Goal: Task Accomplishment & Management: Use online tool/utility

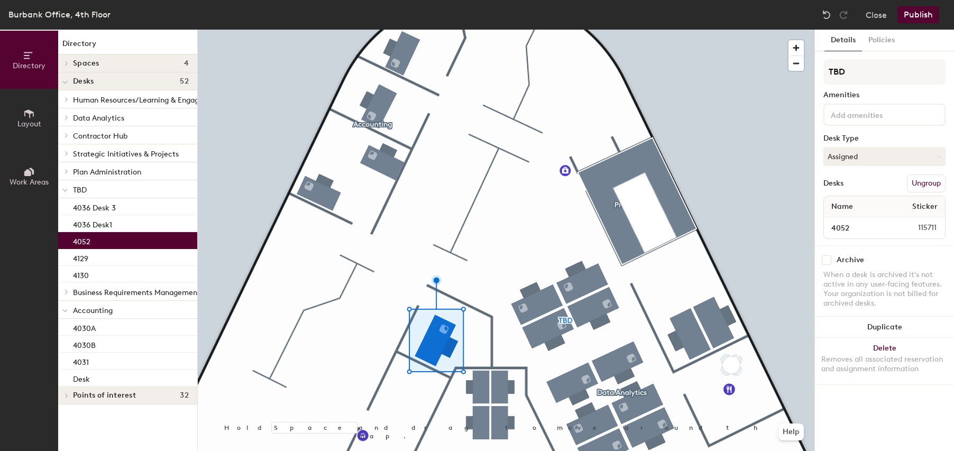
click at [922, 12] on button "Publish" at bounding box center [918, 14] width 42 height 17
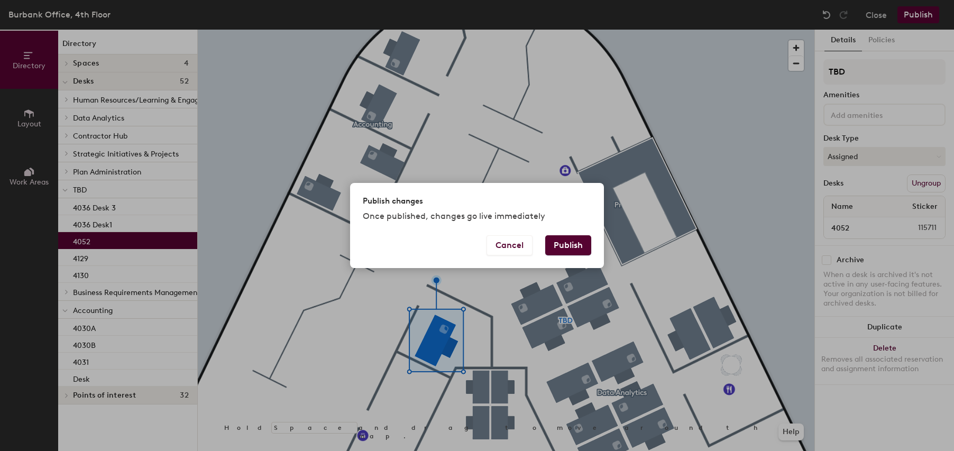
click at [572, 243] on button "Publish" at bounding box center [568, 245] width 46 height 20
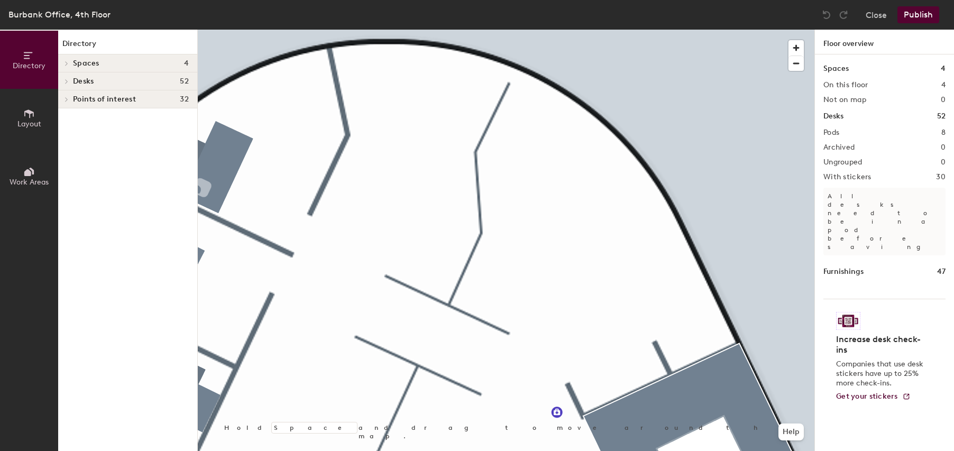
click at [27, 118] on icon at bounding box center [29, 114] width 12 height 12
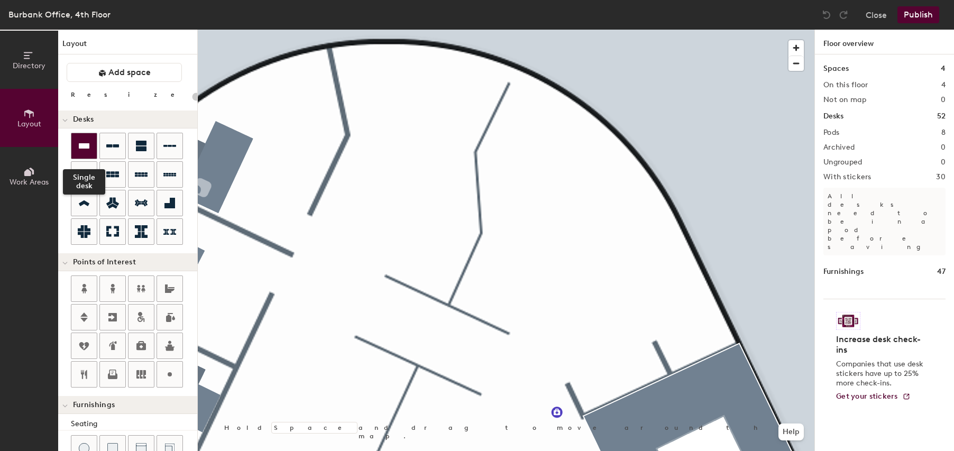
click at [82, 148] on icon at bounding box center [84, 145] width 11 height 5
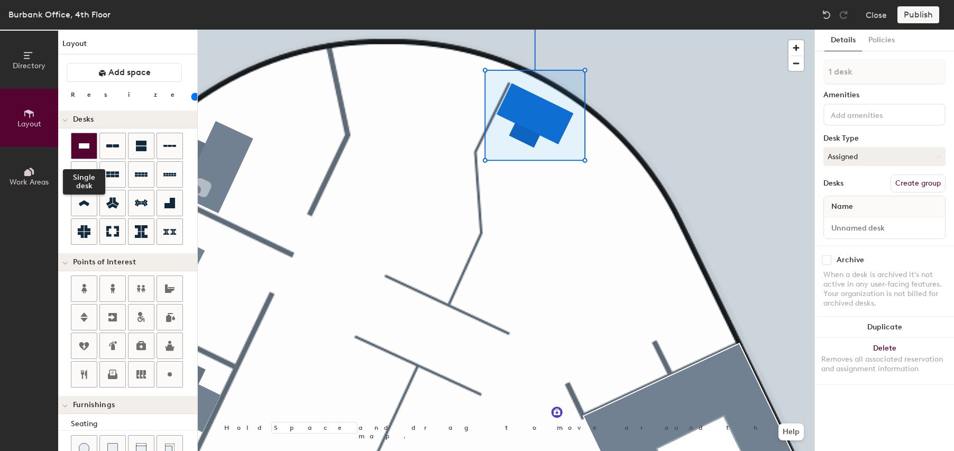
click at [86, 141] on icon at bounding box center [84, 146] width 13 height 13
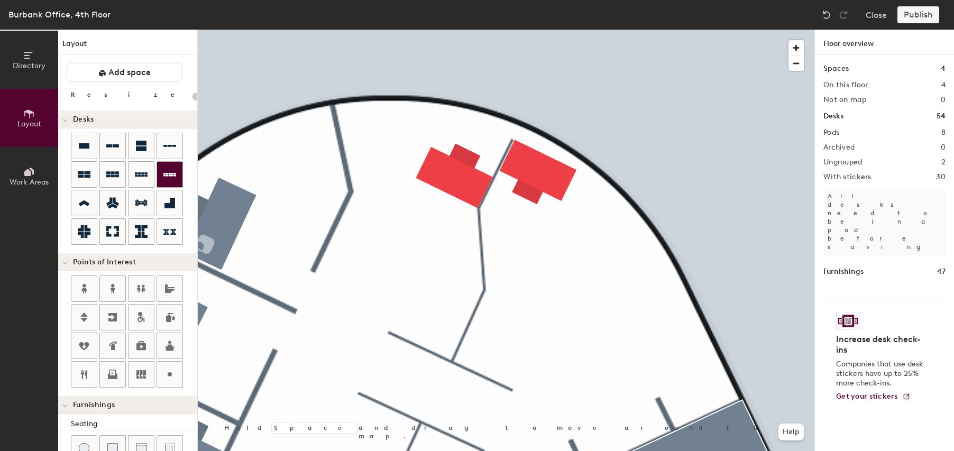
click at [526, 254] on div "Directory Layout Work Areas Layout Add space Resize Desks Points of Interest Fu…" at bounding box center [477, 240] width 954 height 421
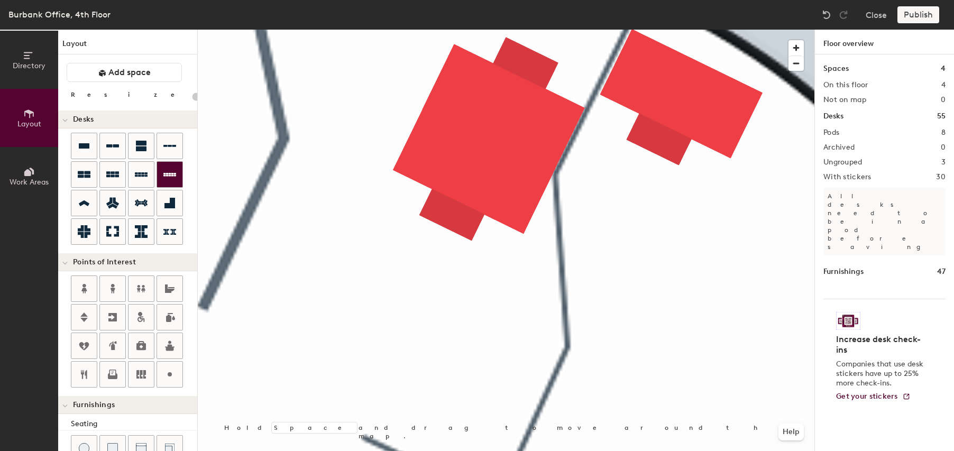
click at [474, 360] on div "Directory Layout Work Areas Layout Add space Resize Desks Points of Interest Fu…" at bounding box center [477, 240] width 954 height 421
type input "100"
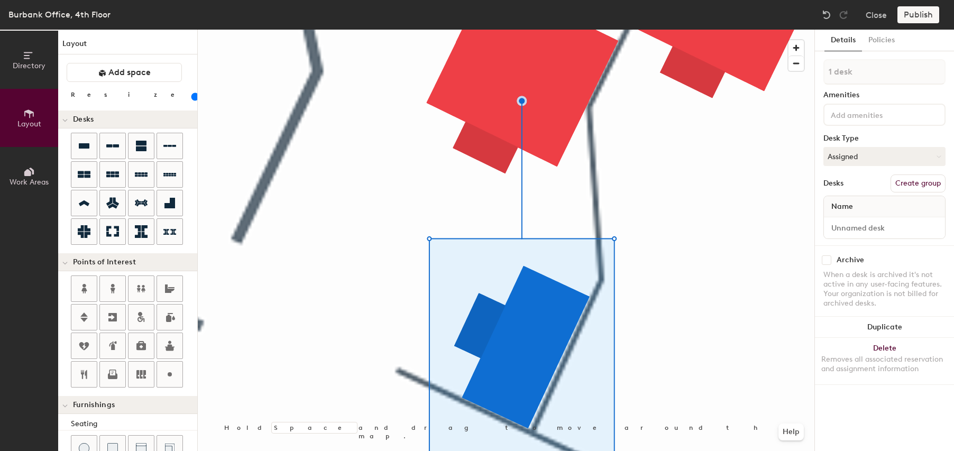
click at [696, 378] on div "Directory Layout Work Areas Layout Add space Resize Desks Points of Interest Fu…" at bounding box center [477, 240] width 954 height 421
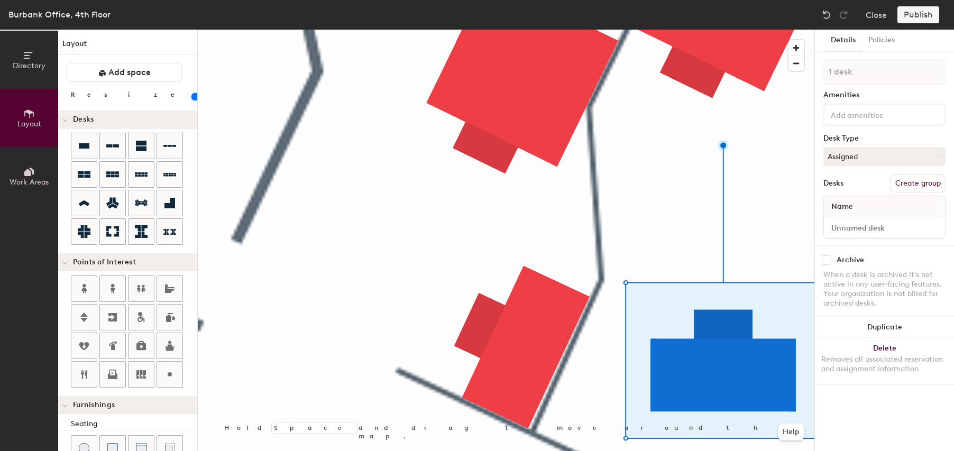
scroll to position [217, 0]
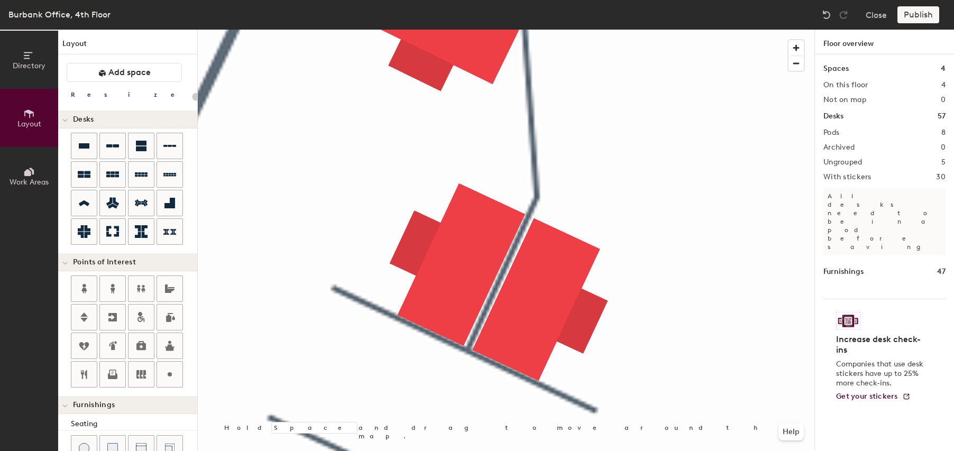
scroll to position [167, 0]
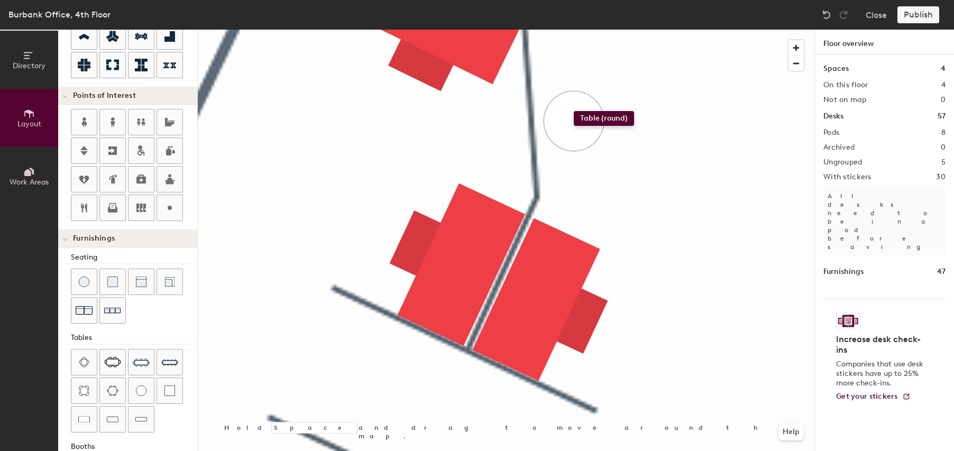
click at [574, 111] on div "Directory Layout Work Areas Layout Add space Resize Desks Points of Interest Fu…" at bounding box center [477, 240] width 954 height 421
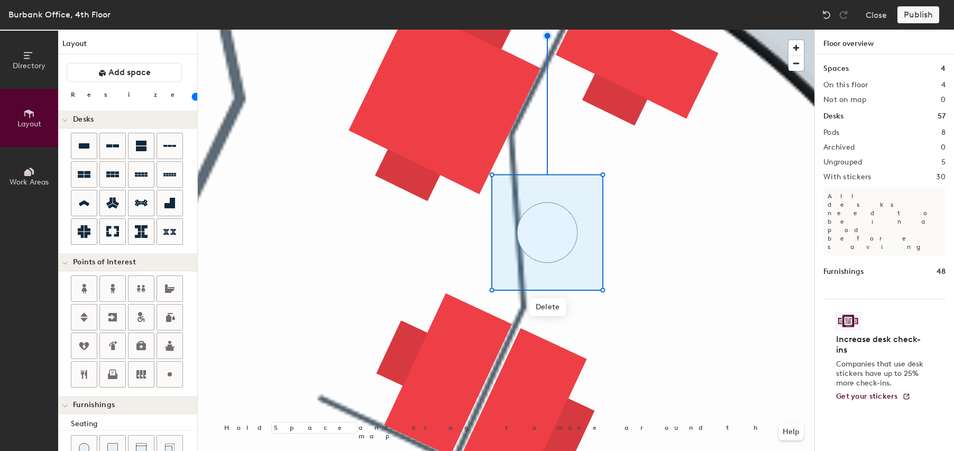
scroll to position [217, 0]
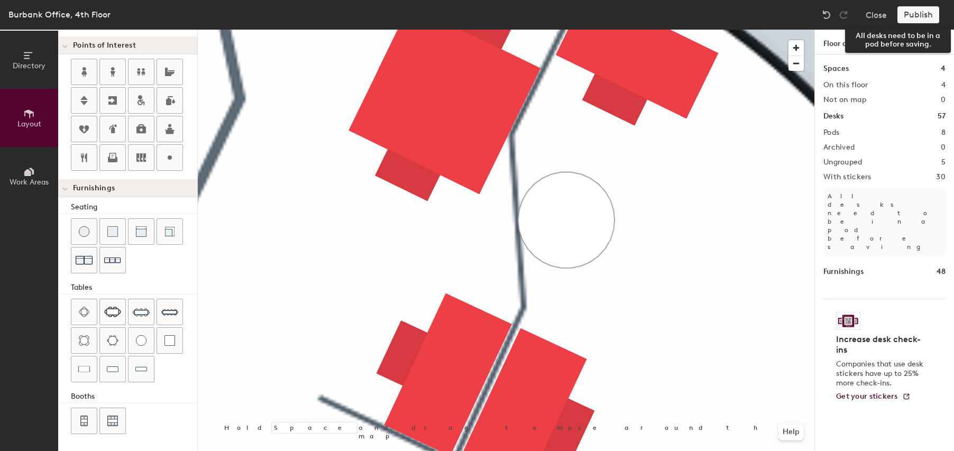
click at [914, 18] on div "Publish" at bounding box center [921, 14] width 48 height 17
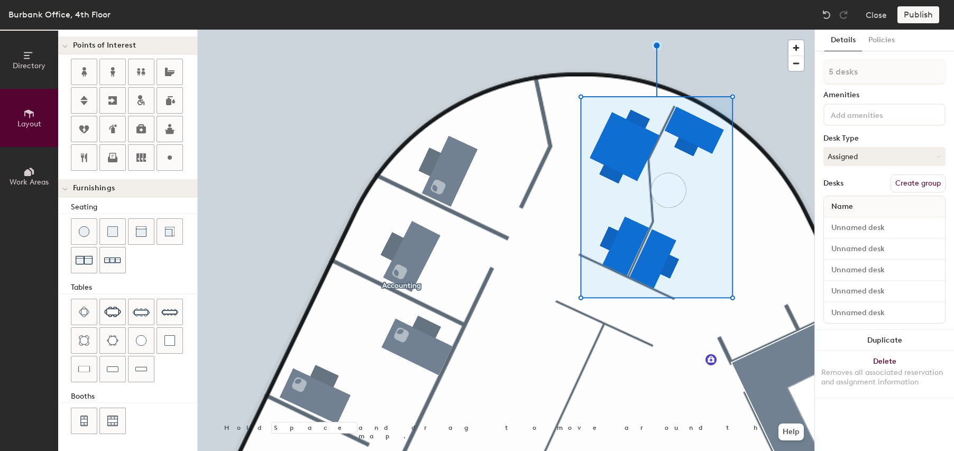
click at [921, 187] on button "Create group" at bounding box center [917, 184] width 55 height 18
type input "20"
type input "Pod"
type input "20"
type input "P"
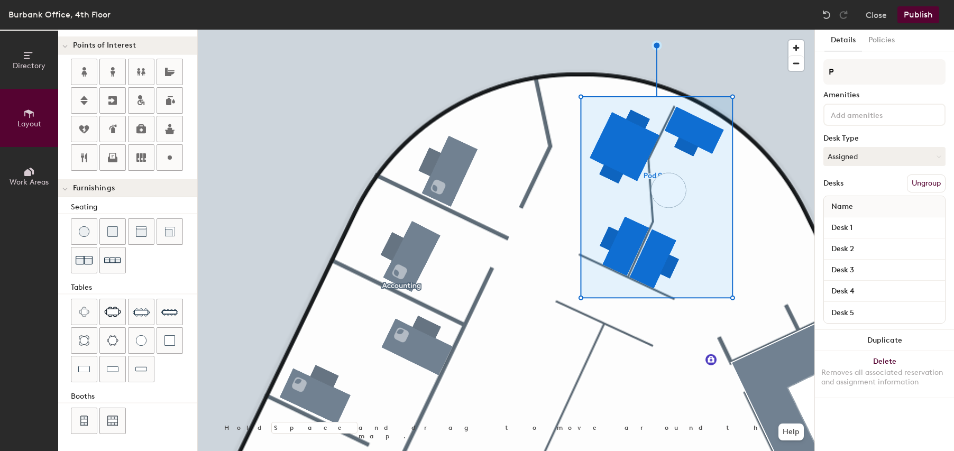
type input "20"
type input "T"
type input "20"
type input "TBD"
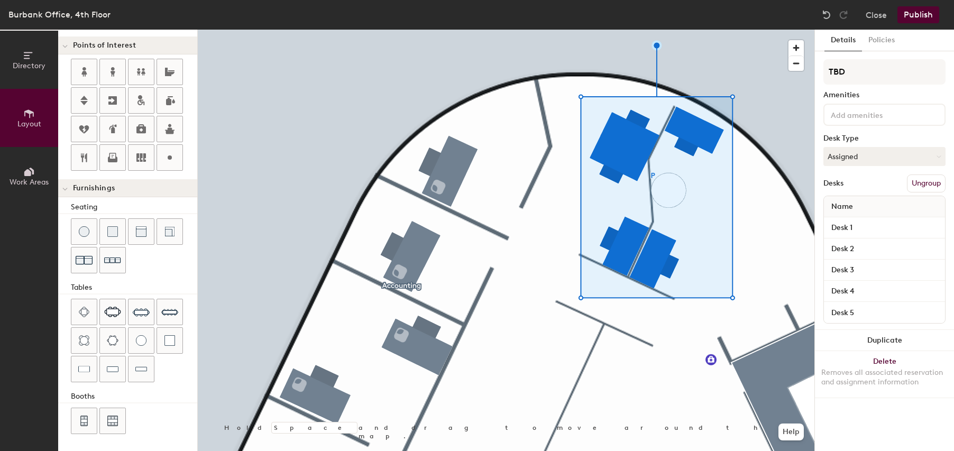
type input "20"
type input "TBD 1"
type input "20"
type input "TBD 1"
click at [917, 15] on button "Publish" at bounding box center [918, 14] width 42 height 17
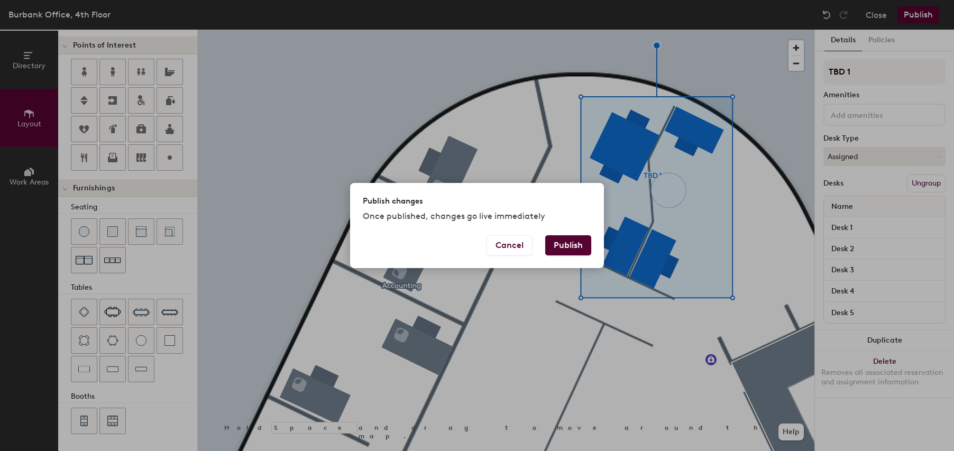
click at [568, 252] on button "Publish" at bounding box center [568, 245] width 46 height 20
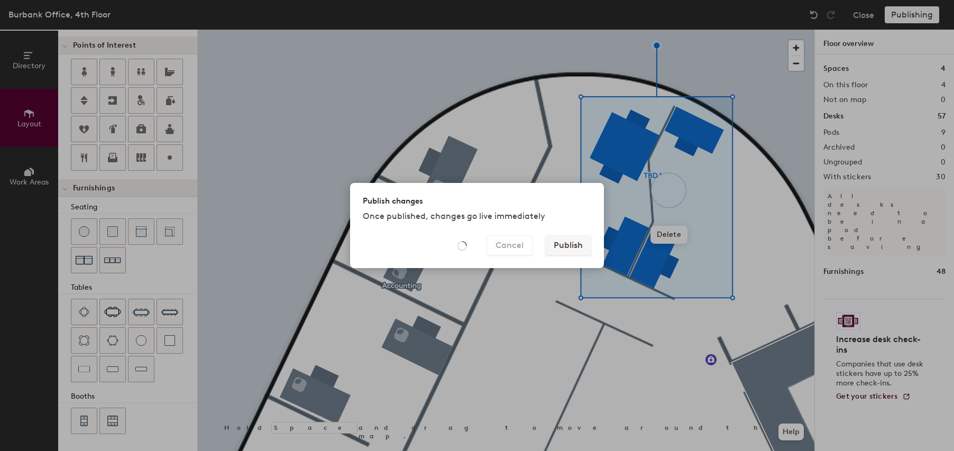
type input "20"
